Goal: Transaction & Acquisition: Subscribe to service/newsletter

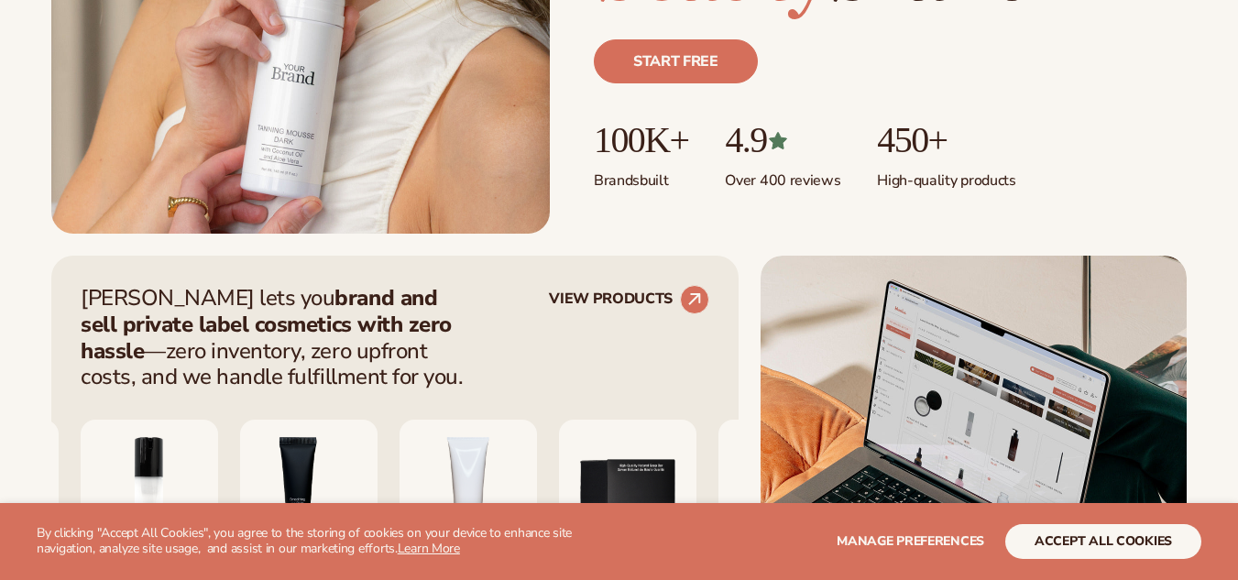
scroll to position [506, 0]
click at [726, 97] on div "Start free" at bounding box center [890, 68] width 593 height 103
click at [723, 87] on div "Start free" at bounding box center [890, 68] width 593 height 103
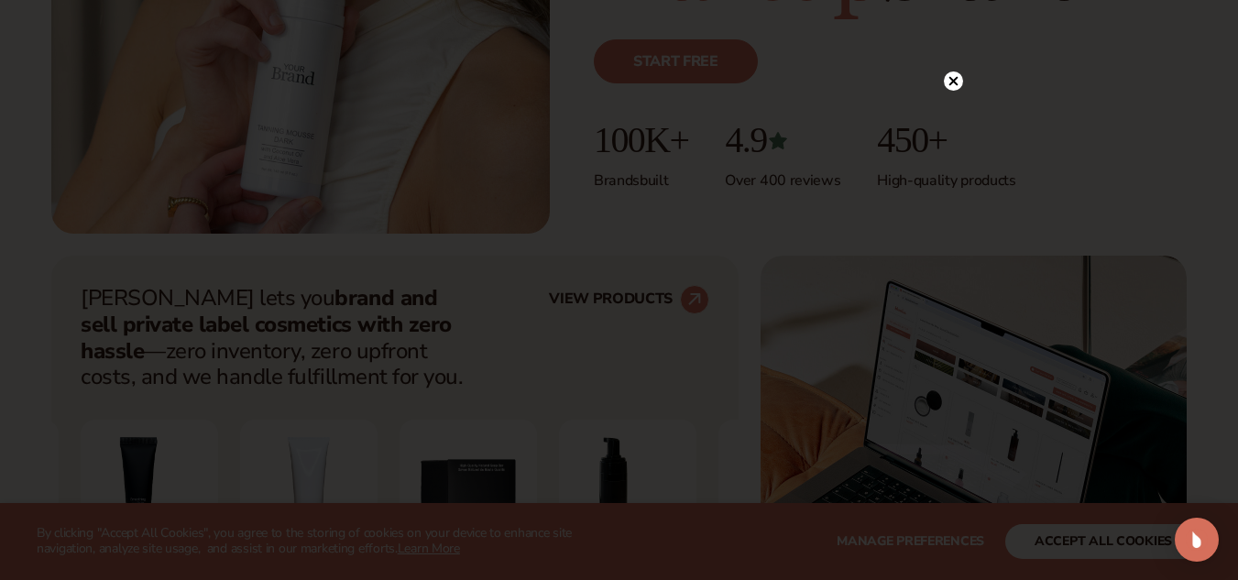
click at [957, 85] on icon at bounding box center [953, 81] width 9 height 9
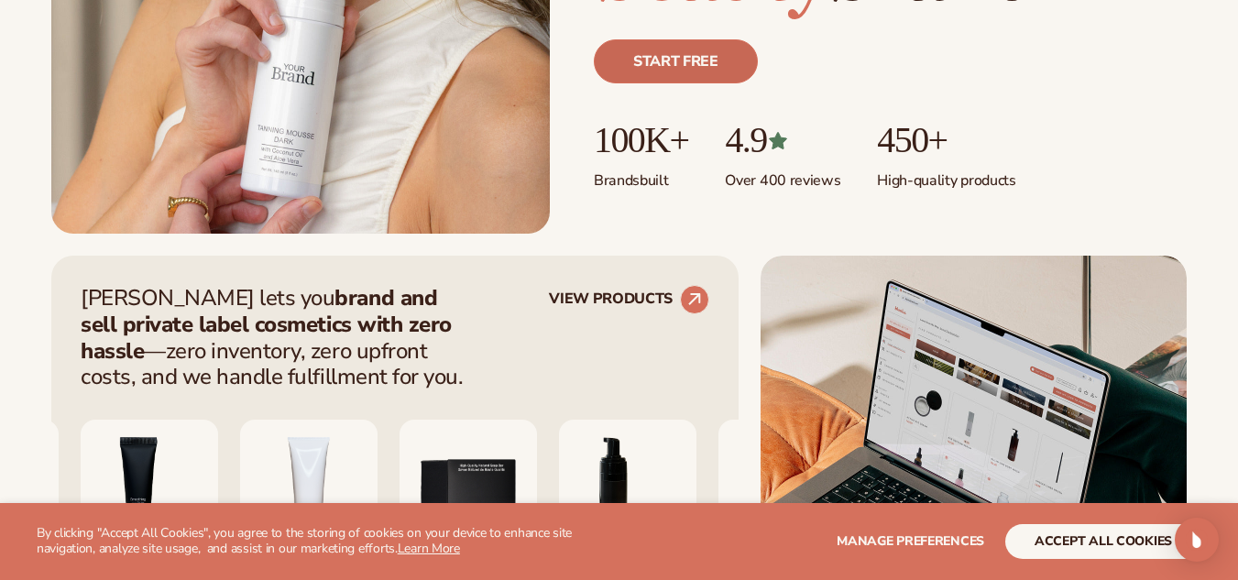
click at [732, 75] on link "Start free" at bounding box center [676, 61] width 164 height 44
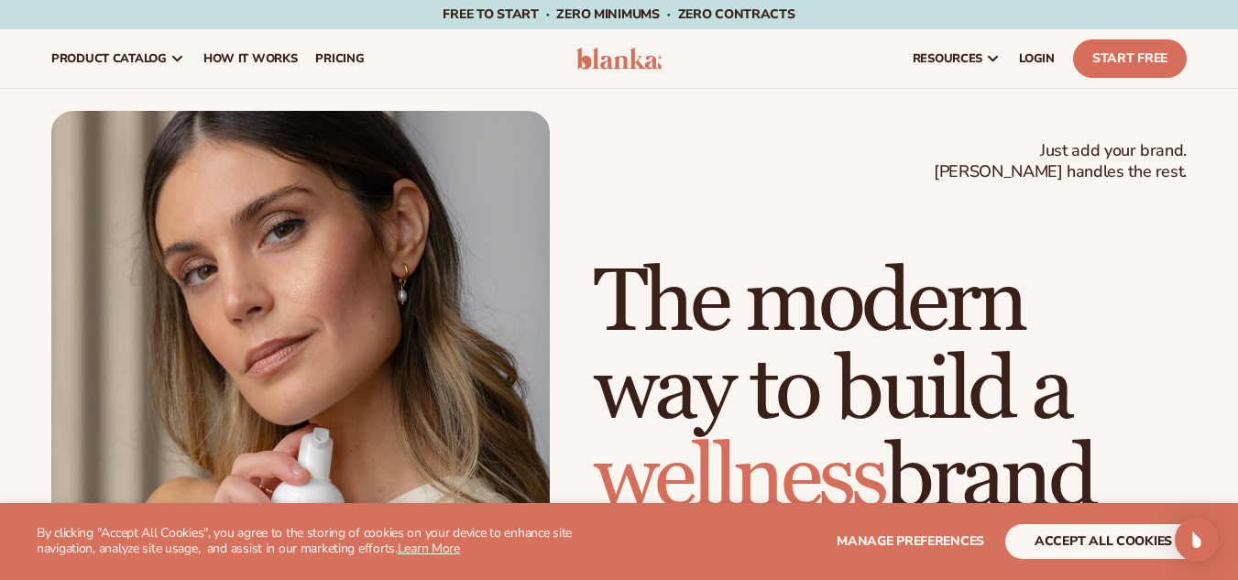
click at [1237, 10] on html "WE USE COOKIES By clicking "Accept All Cookies", you agree to the storing of co…" at bounding box center [619, 290] width 1238 height 580
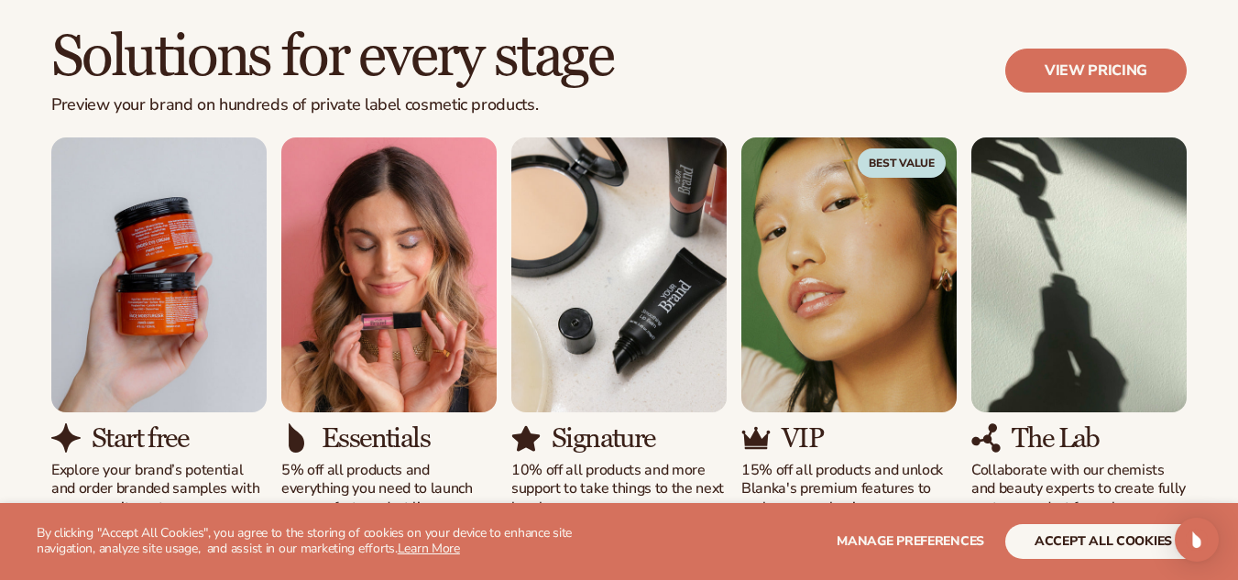
scroll to position [1580, 0]
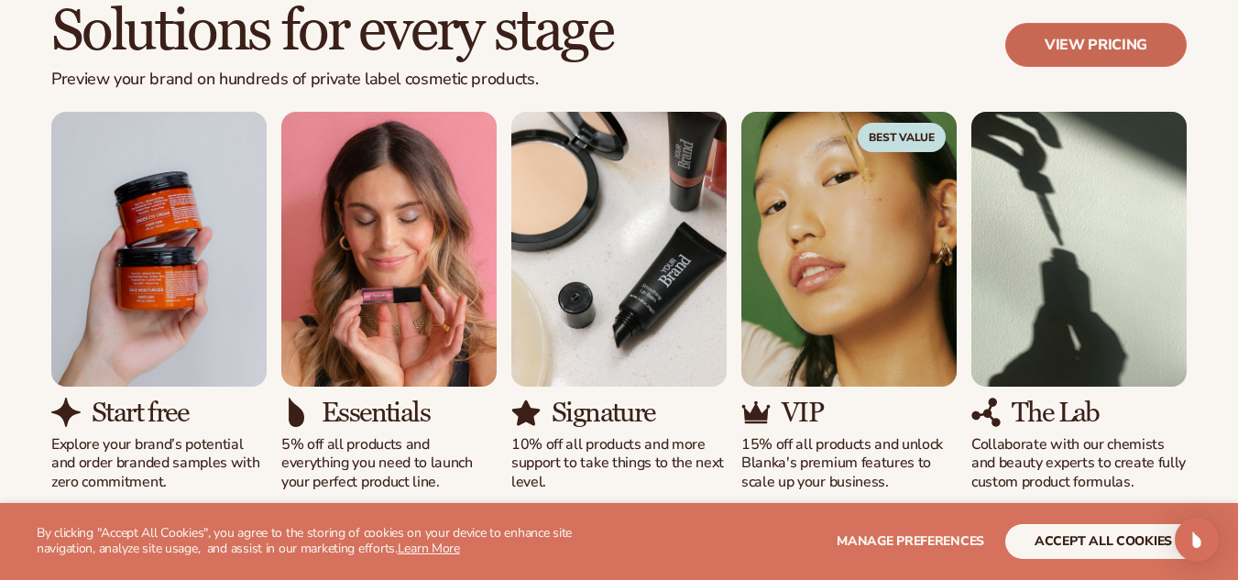
click at [1127, 44] on link "View pricing" at bounding box center [1095, 45] width 181 height 44
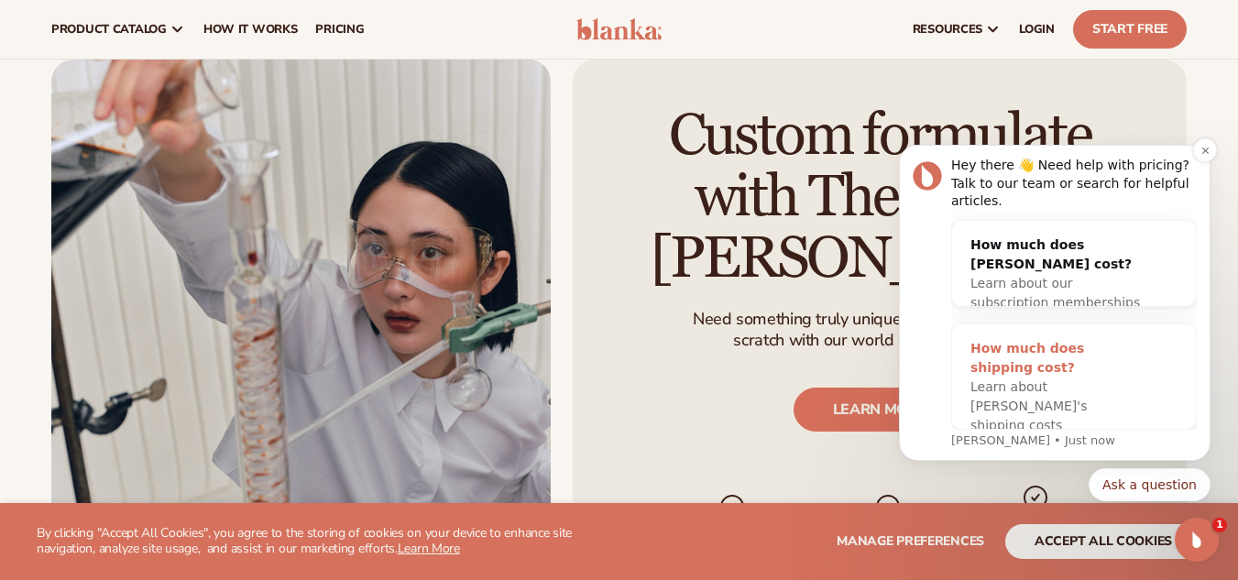
click at [1086, 353] on div "How much does shipping cost?" at bounding box center [1056, 358] width 170 height 38
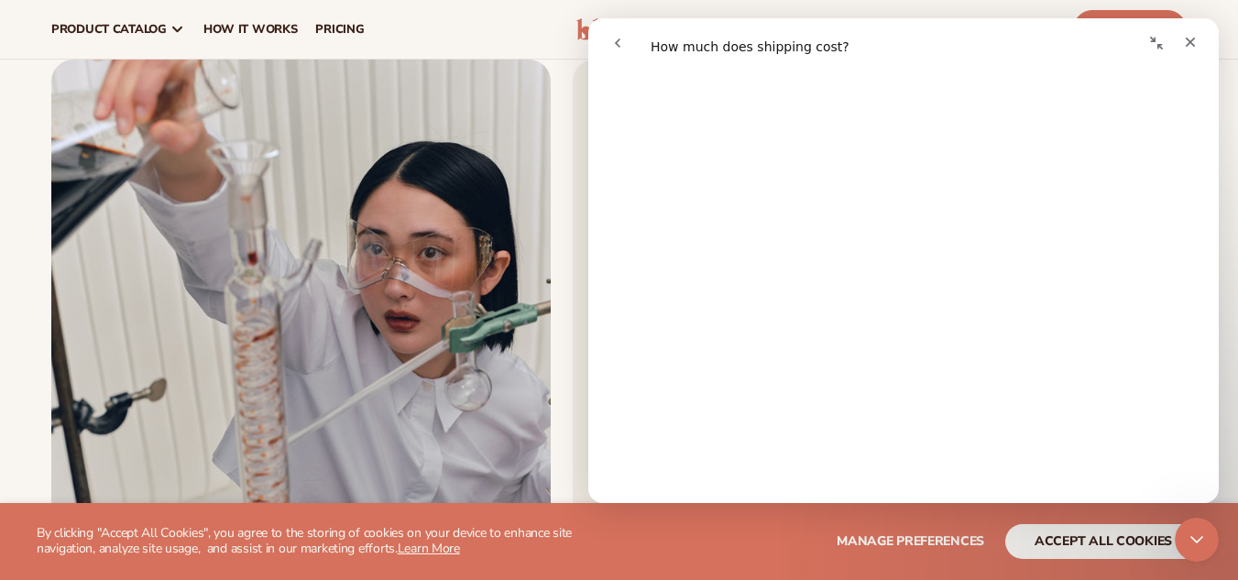
scroll to position [2019, 0]
click at [1203, 41] on div "Close" at bounding box center [1190, 42] width 33 height 33
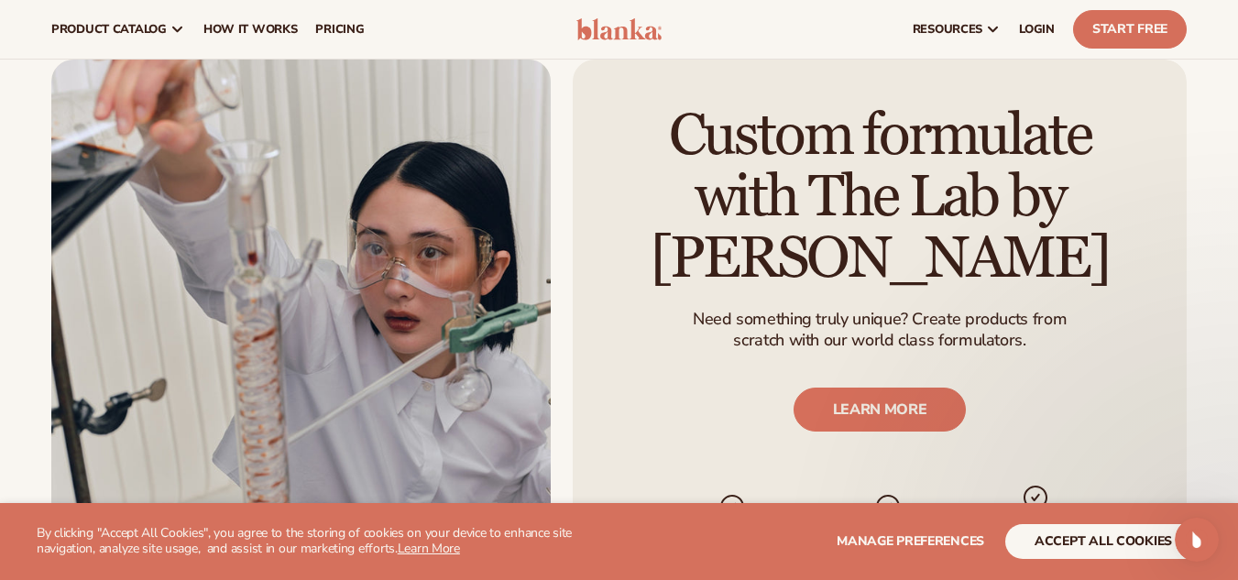
scroll to position [0, 0]
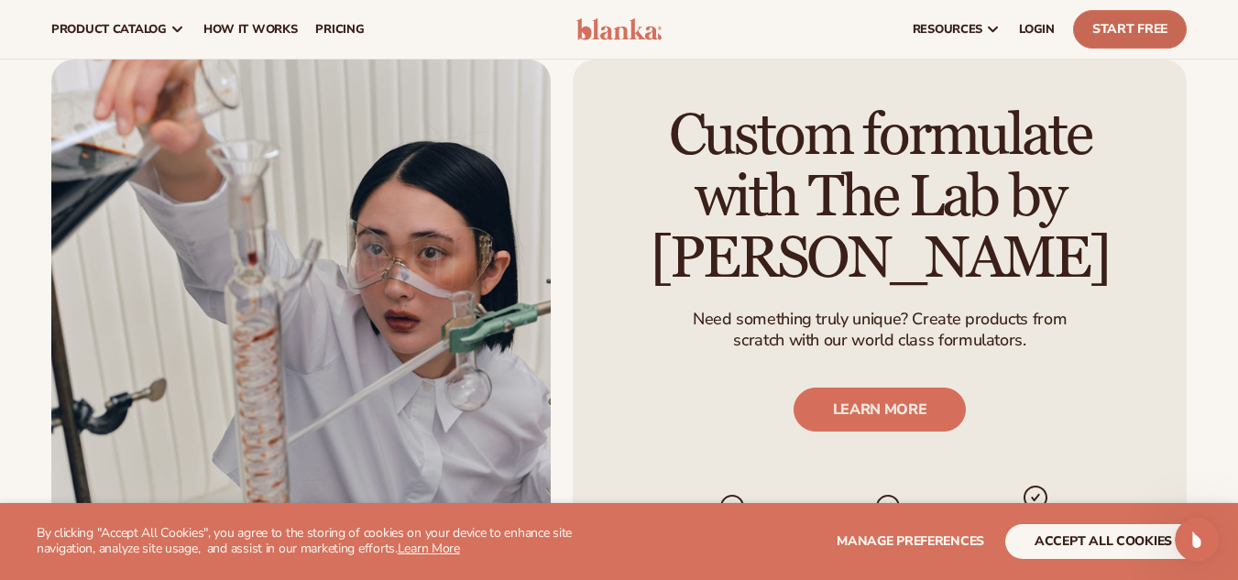
click at [1159, 33] on link "Start Free" at bounding box center [1130, 29] width 114 height 38
